Goal: Information Seeking & Learning: Find specific fact

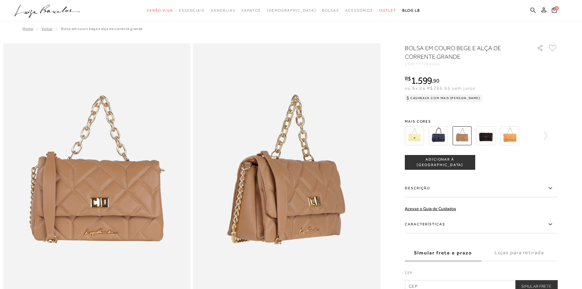
click at [530, 10] on icon at bounding box center [532, 9] width 5 height 5
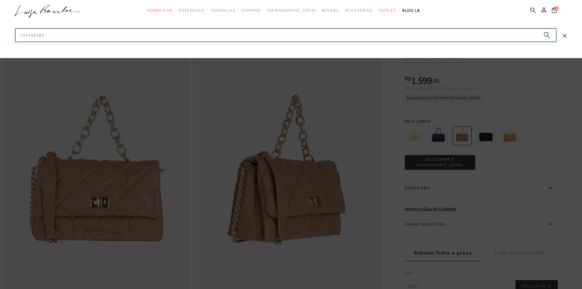
click at [52, 37] on input "134700182" at bounding box center [285, 34] width 541 height 13
click at [52, 36] on input "134700182" at bounding box center [285, 34] width 541 height 13
paste input "140200134"
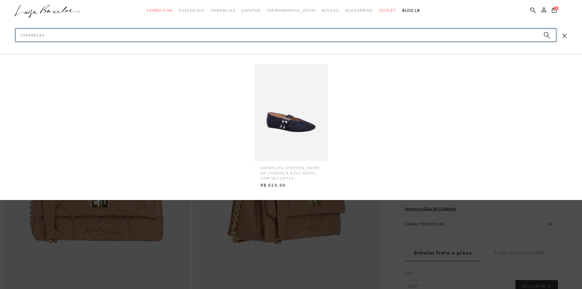
type input "140200134"
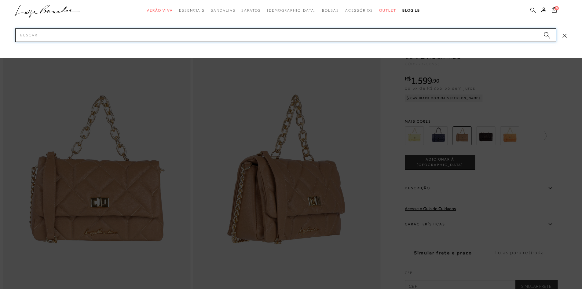
click at [248, 33] on input "Pesquisar" at bounding box center [285, 34] width 541 height 13
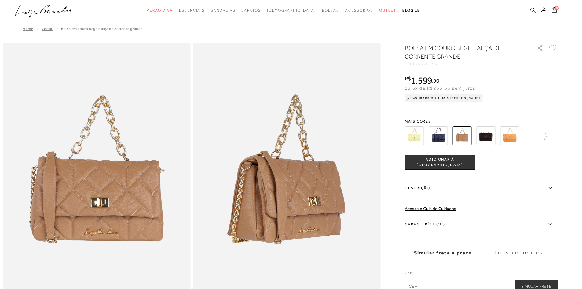
click at [533, 8] on icon at bounding box center [532, 9] width 5 height 5
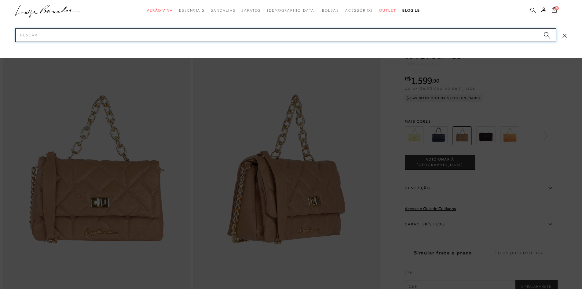
paste input "140200134"
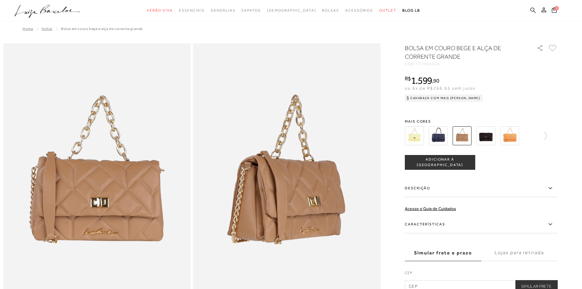
click at [533, 10] on icon at bounding box center [532, 10] width 5 height 6
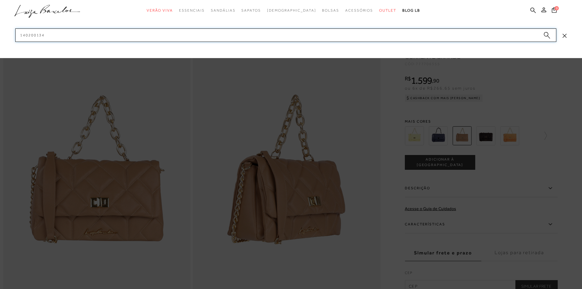
click at [22, 36] on input "140200134" at bounding box center [285, 34] width 541 height 13
click at [54, 33] on input "140200134" at bounding box center [285, 34] width 541 height 13
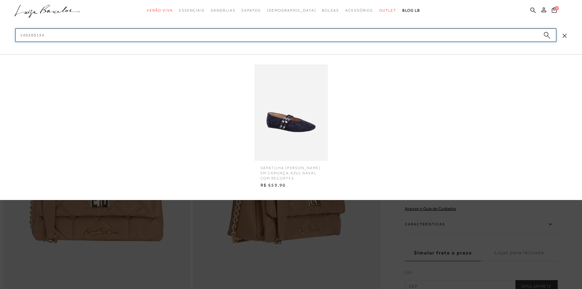
type input "140200134"
click at [274, 116] on img at bounding box center [290, 112] width 73 height 96
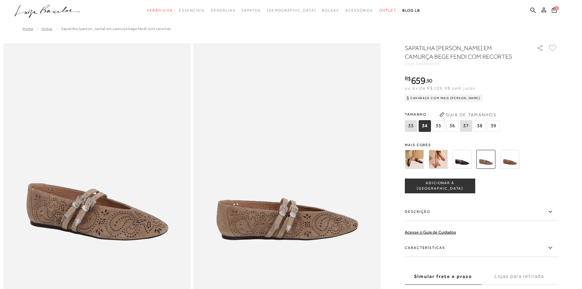
drag, startPoint x: 441, startPoint y: 63, endPoint x: 418, endPoint y: 64, distance: 23.2
click at [418, 64] on div "CÓD: 140200133" at bounding box center [466, 64] width 122 height 4
copy div "140200133"
